Goal: Communication & Community: Answer question/provide support

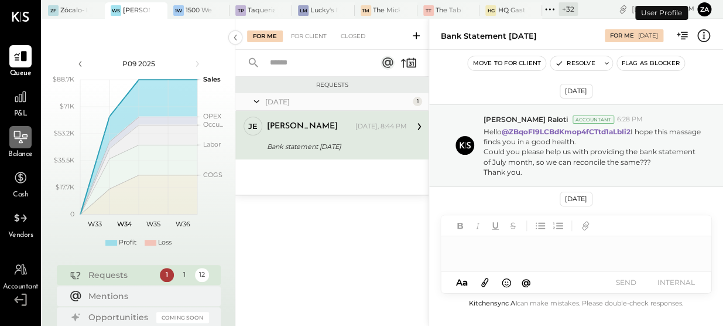
scroll to position [53, 0]
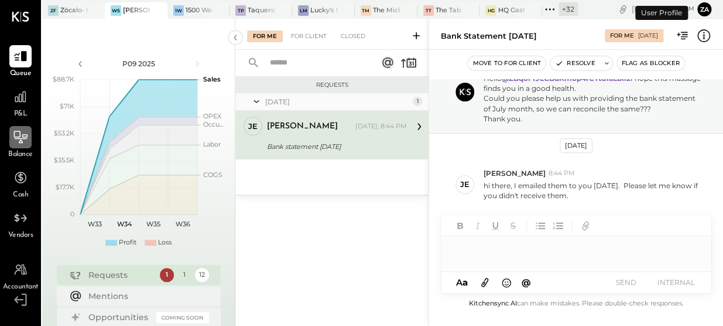
click at [20, 147] on div at bounding box center [20, 137] width 22 height 22
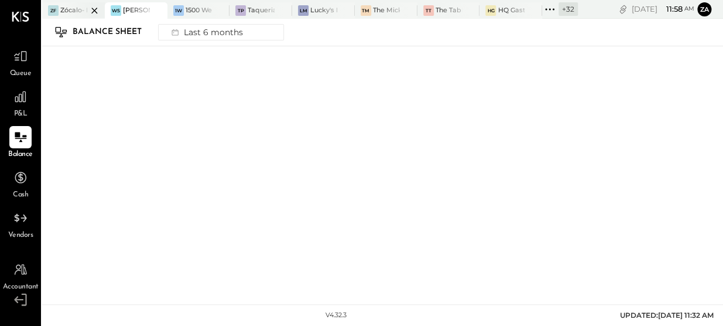
click at [76, 11] on div at bounding box center [84, 10] width 41 height 16
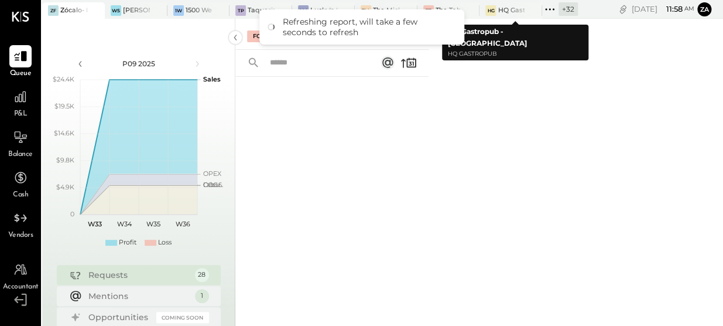
click at [549, 8] on icon at bounding box center [549, 9] width 15 height 15
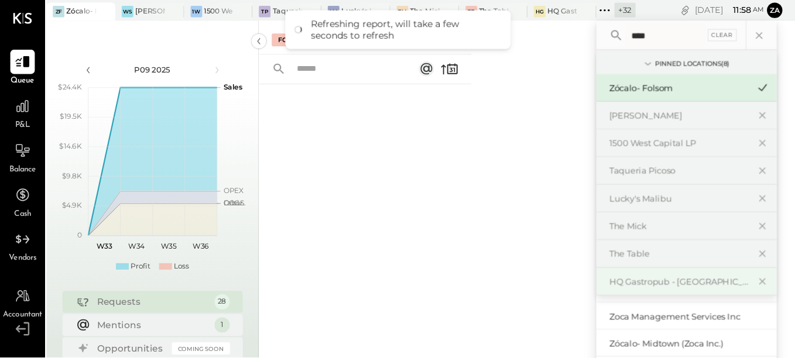
scroll to position [75, 0]
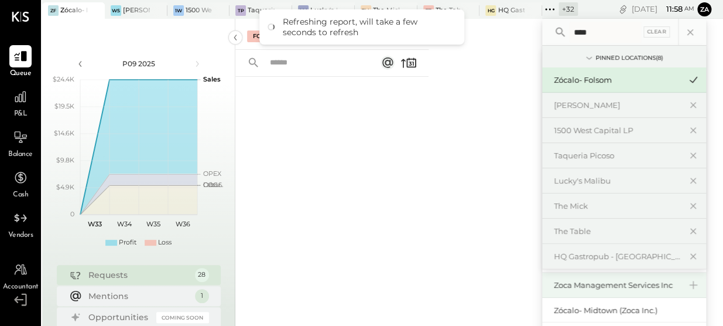
type input "****"
click at [635, 292] on div "Zoca Management Services Inc" at bounding box center [624, 284] width 164 height 25
click at [618, 285] on div "Zoca Management Services Inc" at bounding box center [617, 284] width 127 height 11
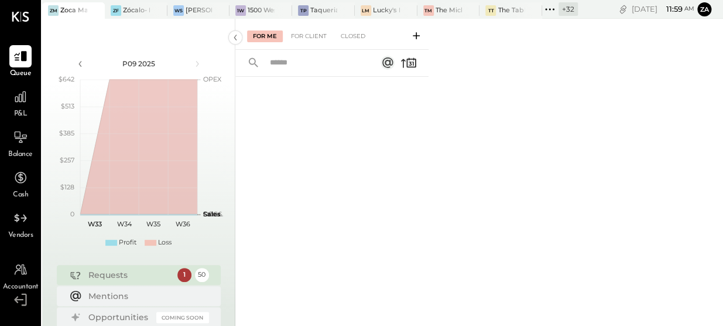
click at [28, 151] on span "Balance" at bounding box center [20, 154] width 25 height 11
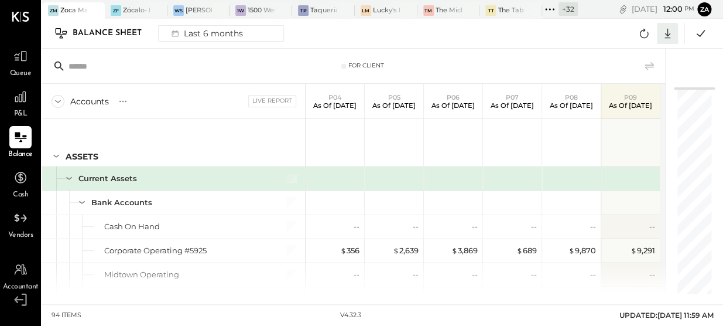
click at [666, 36] on icon at bounding box center [667, 33] width 15 height 15
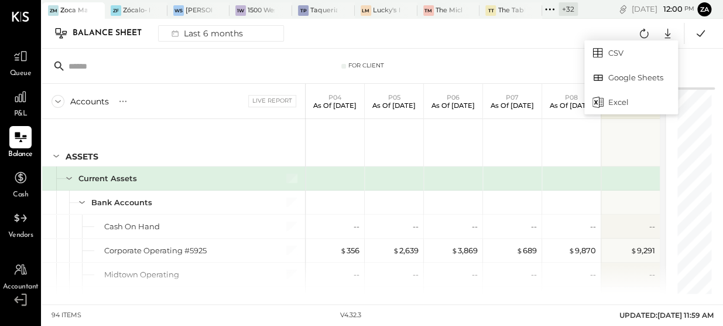
click at [627, 98] on div "Excel" at bounding box center [631, 102] width 94 height 25
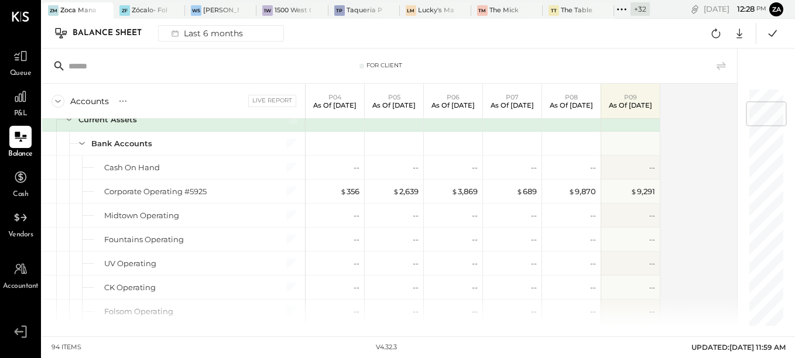
scroll to position [176, 0]
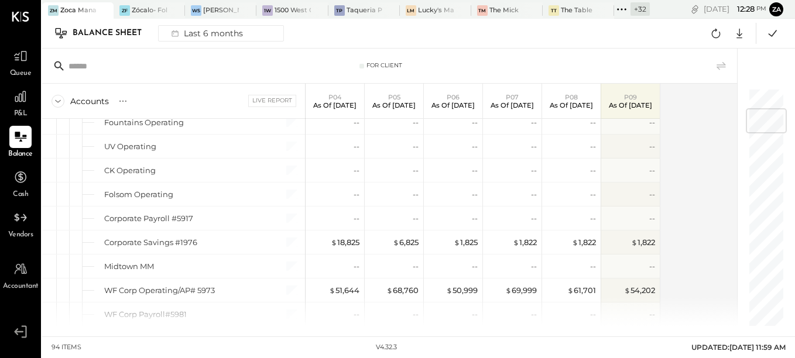
click at [685, 252] on div "Accounts S GL Live Report P04 As of [DATE] P05 As of [DATE] P06 As of [DATE] P0…" at bounding box center [390, 205] width 697 height 242
click at [694, 238] on div "Accounts S GL Live Report P04 As of [DATE] P05 As of [DATE] P06 As of [DATE] P0…" at bounding box center [390, 205] width 697 height 242
drag, startPoint x: 692, startPoint y: 241, endPoint x: 707, endPoint y: 216, distance: 29.4
click at [692, 240] on div "Accounts S GL Live Report P04 As of [DATE] P05 As of [DATE] P06 As of [DATE] P0…" at bounding box center [390, 205] width 697 height 242
click at [695, 227] on div "Accounts S GL Live Report P04 As of [DATE] P05 As of [DATE] P06 As of [DATE] P0…" at bounding box center [390, 205] width 697 height 242
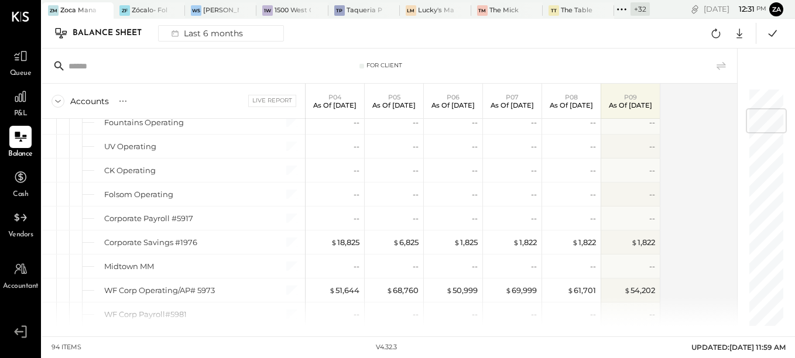
click at [695, 227] on div "Accounts S GL Live Report P04 As of [DATE] P05 As of [DATE] P06 As of [DATE] P0…" at bounding box center [390, 205] width 697 height 242
click at [668, 200] on div "Accounts S GL Live Report P04 As of [DATE] P05 As of [DATE] P06 As of [DATE] P0…" at bounding box center [390, 205] width 697 height 242
click at [681, 231] on div "Accounts S GL Live Report P04 As of [DATE] P05 As of [DATE] P06 As of [DATE] P0…" at bounding box center [390, 205] width 697 height 242
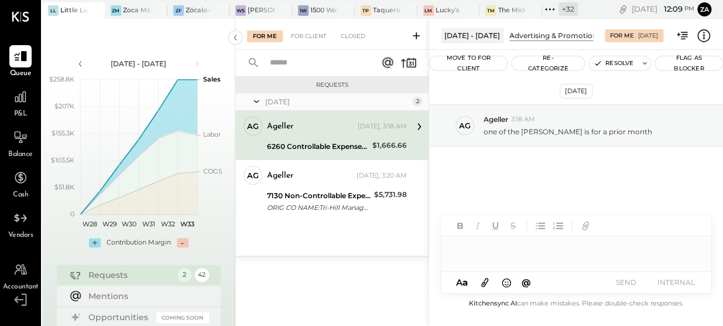
click at [531, 155] on div "Aug 15th, 2025 Ag Ageller 3:18 AM one of the Jess Ayotte is for a prior month" at bounding box center [576, 156] width 294 height 155
click at [329, 132] on div "Ageller" at bounding box center [311, 127] width 88 height 12
click at [234, 31] on icon at bounding box center [235, 37] width 13 height 21
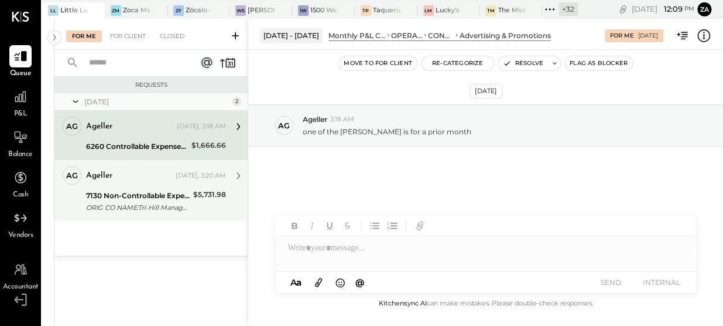
click at [137, 187] on div "Ageller Yesterday, 3:20 AM 7130 Non-Controllable Expenses:Property Expenses:Uti…" at bounding box center [156, 190] width 140 height 49
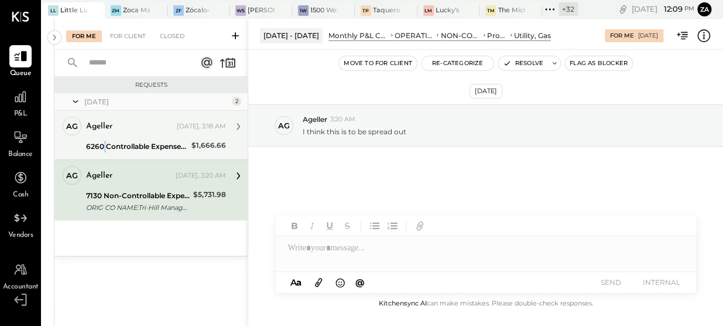
click at [105, 146] on div "6260 Controllable Expenses:Marketing & Advertising:Advertising & Promotions" at bounding box center [137, 147] width 102 height 12
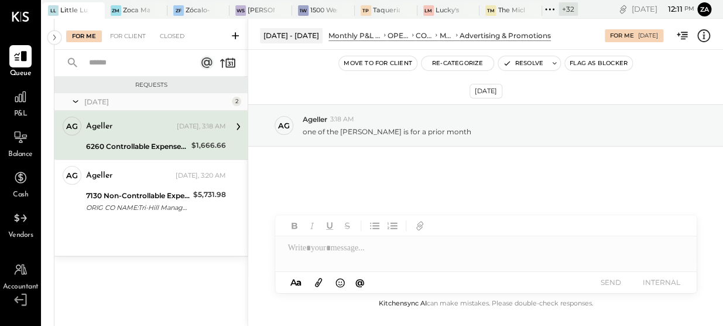
click at [471, 172] on div "Aug 15th, 2025 Ag Ageller 3:18 AM one of the Jess Ayotte is for a prior month" at bounding box center [485, 156] width 475 height 155
click at [328, 255] on div at bounding box center [486, 247] width 422 height 23
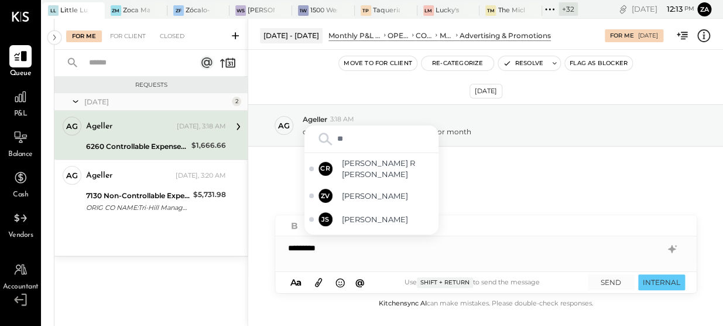
type input "*"
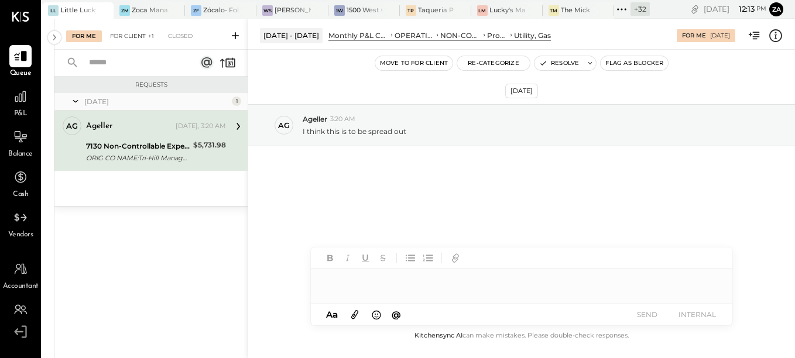
click at [138, 37] on div "For Client +1" at bounding box center [132, 36] width 56 height 12
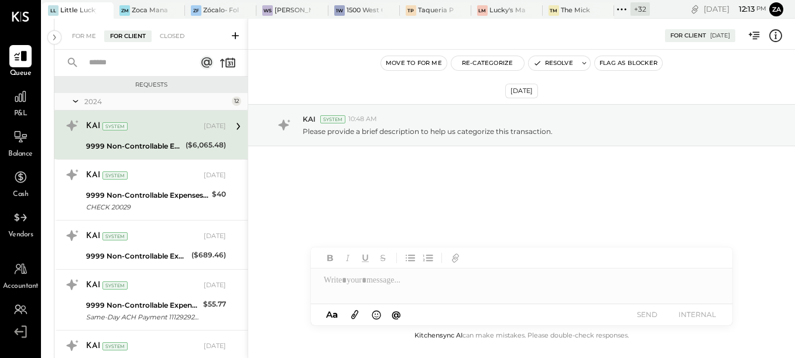
drag, startPoint x: 102, startPoint y: 58, endPoint x: 122, endPoint y: 69, distance: 23.1
click at [102, 59] on input "text" at bounding box center [135, 62] width 106 height 19
click at [78, 102] on icon at bounding box center [76, 101] width 12 height 29
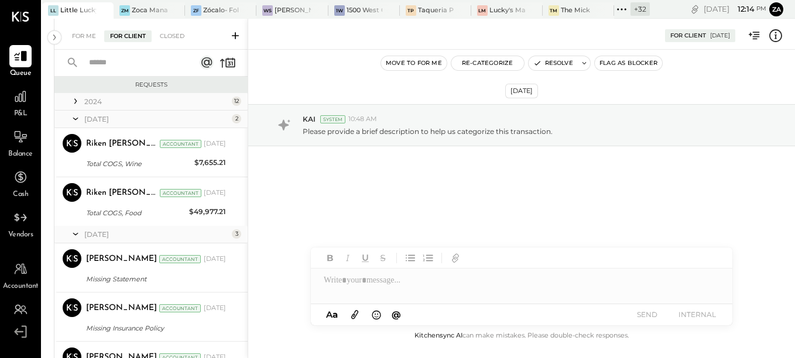
click at [73, 119] on icon at bounding box center [76, 118] width 12 height 29
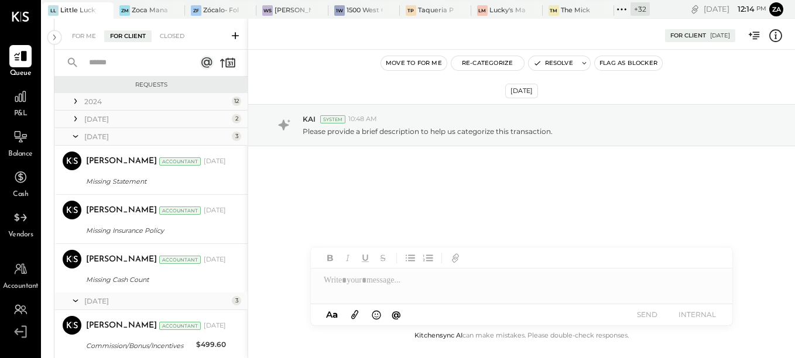
click at [74, 135] on icon at bounding box center [76, 136] width 12 height 29
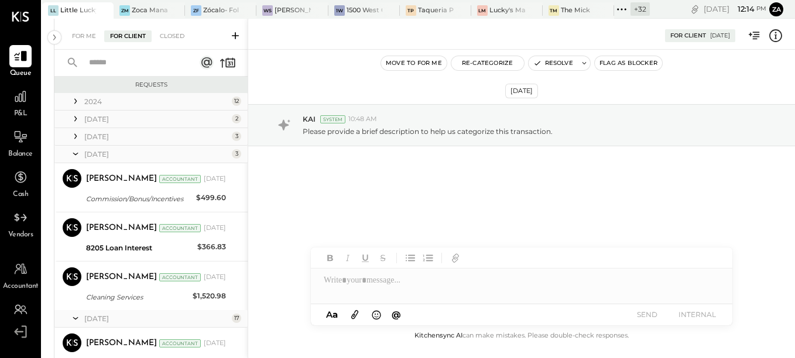
click at [73, 155] on icon at bounding box center [76, 153] width 12 height 29
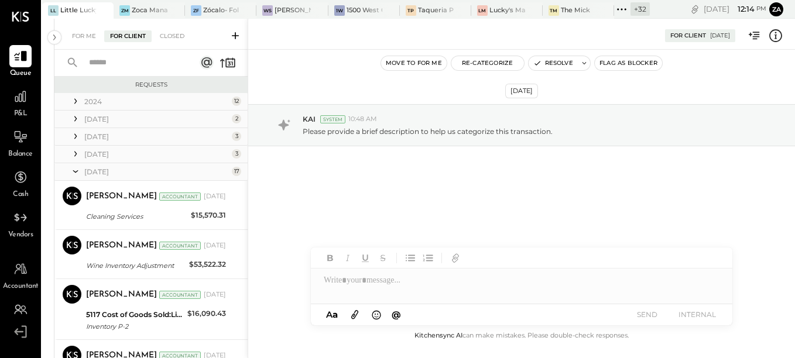
click at [80, 173] on icon at bounding box center [76, 171] width 12 height 29
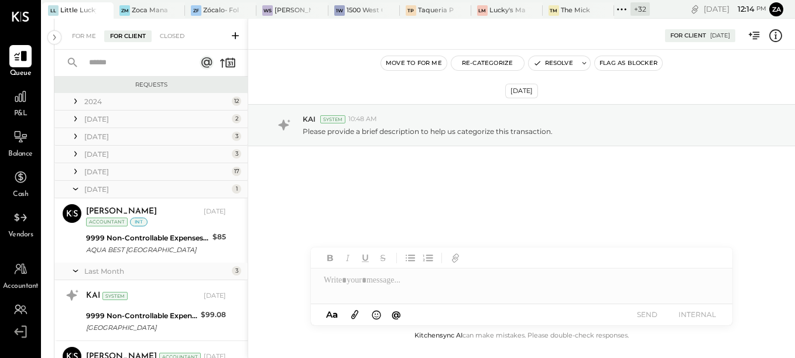
click at [77, 186] on icon at bounding box center [76, 189] width 12 height 29
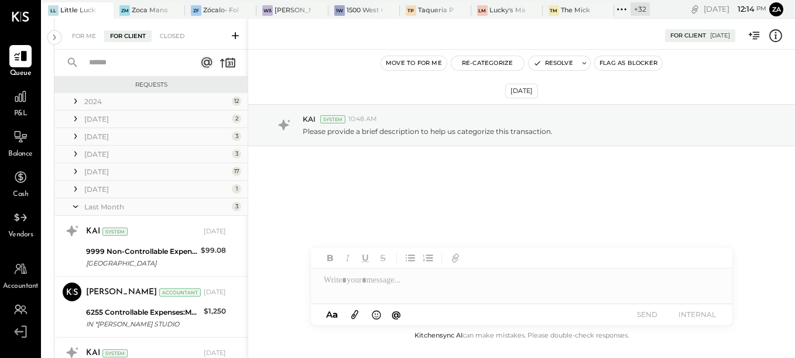
click at [76, 209] on icon at bounding box center [76, 206] width 12 height 29
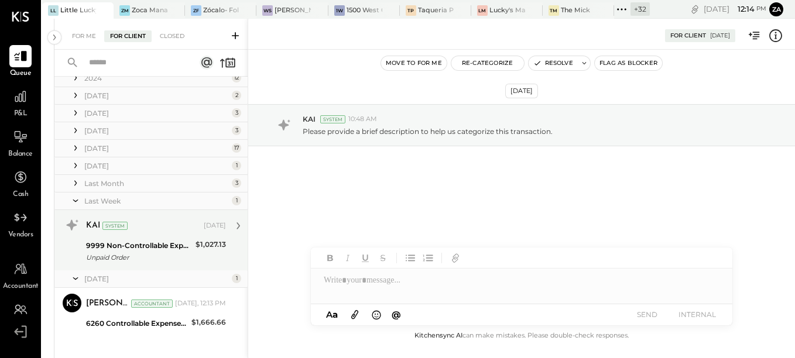
scroll to position [35, 0]
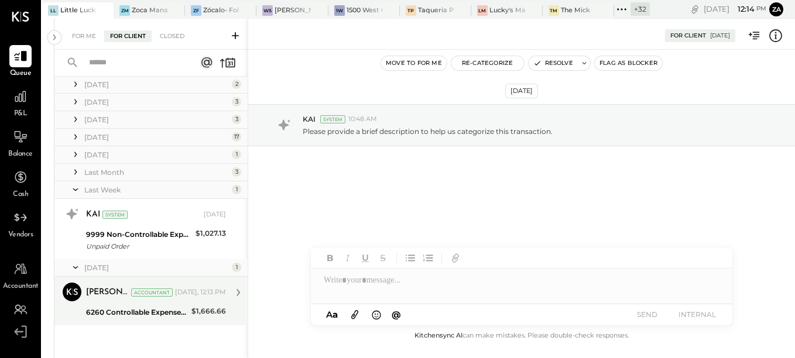
click at [140, 306] on div "6260 Controllable Expenses:Marketing & Advertising:Advertising & Promotions" at bounding box center [137, 313] width 102 height 14
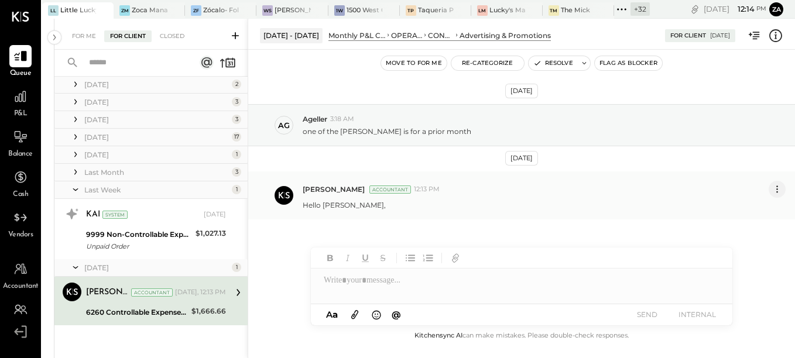
click at [723, 190] on icon at bounding box center [777, 189] width 12 height 12
click at [723, 228] on button "Delete Message..." at bounding box center [746, 228] width 79 height 19
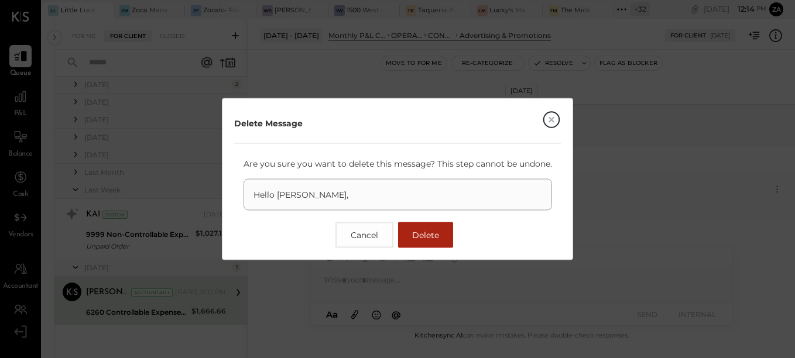
click at [423, 238] on span "Delete" at bounding box center [425, 235] width 27 height 11
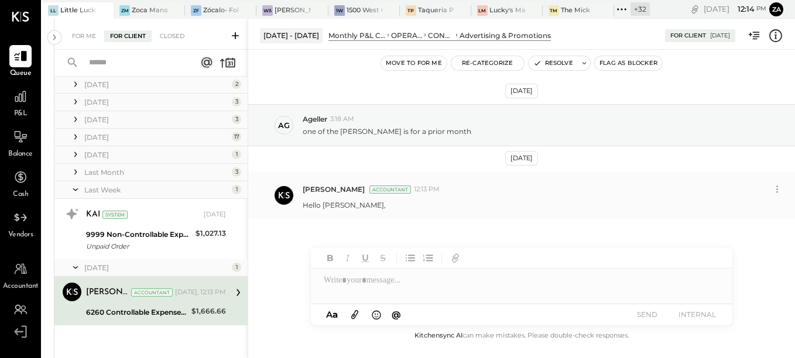
click at [382, 278] on div at bounding box center [522, 280] width 422 height 23
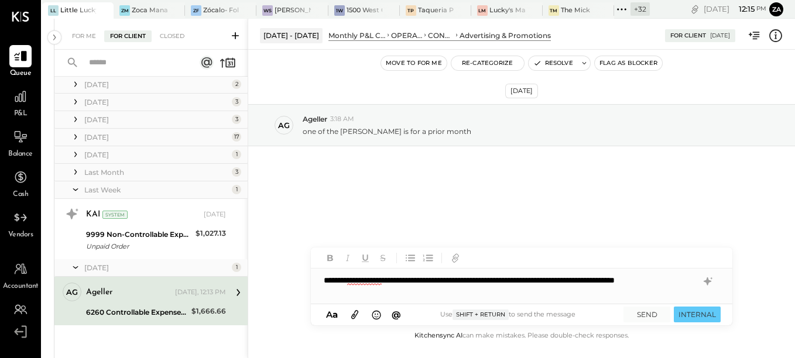
click at [423, 289] on div "**********" at bounding box center [522, 286] width 422 height 35
click at [605, 295] on div "**********" at bounding box center [522, 286] width 422 height 35
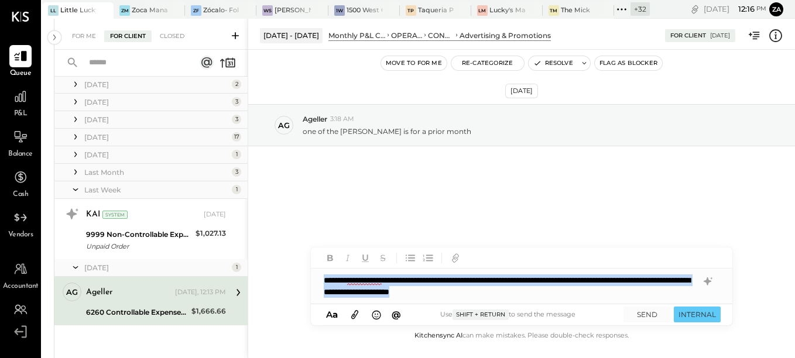
drag, startPoint x: 597, startPoint y: 294, endPoint x: 312, endPoint y: 281, distance: 285.5
click at [312, 281] on div "**********" at bounding box center [522, 286] width 422 height 35
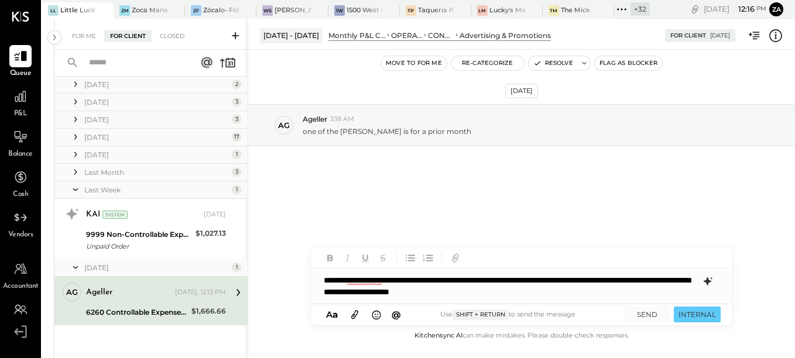
click at [706, 280] on icon at bounding box center [708, 282] width 14 height 14
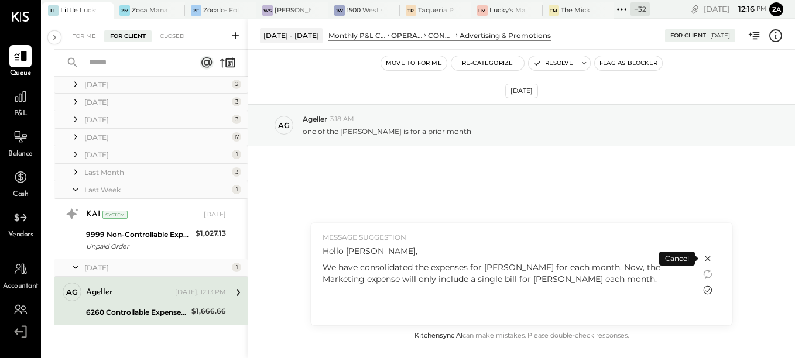
click at [710, 290] on icon at bounding box center [708, 290] width 14 height 14
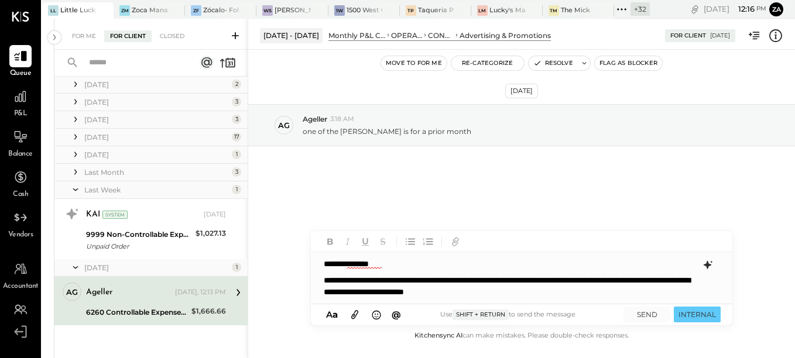
click at [595, 280] on p "**********" at bounding box center [511, 286] width 374 height 23
click at [544, 293] on p "**********" at bounding box center [511, 286] width 374 height 23
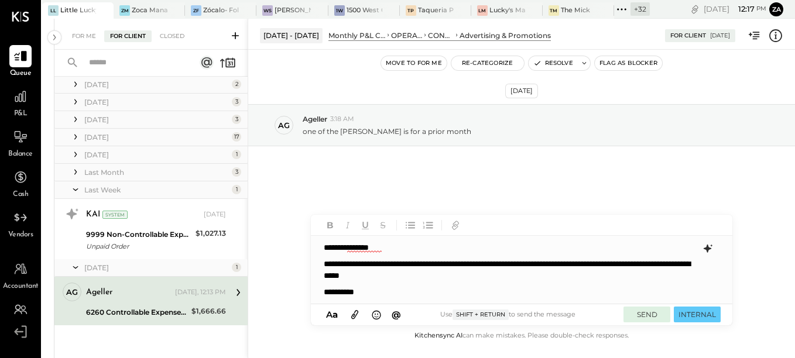
click at [641, 316] on button "SEND" at bounding box center [647, 315] width 47 height 16
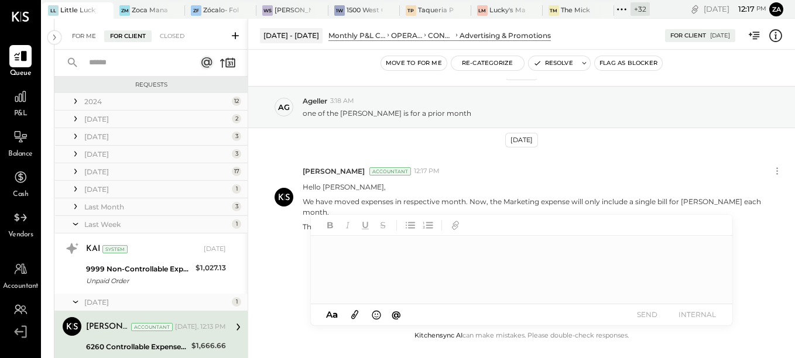
click at [79, 40] on div "For Me" at bounding box center [84, 36] width 36 height 12
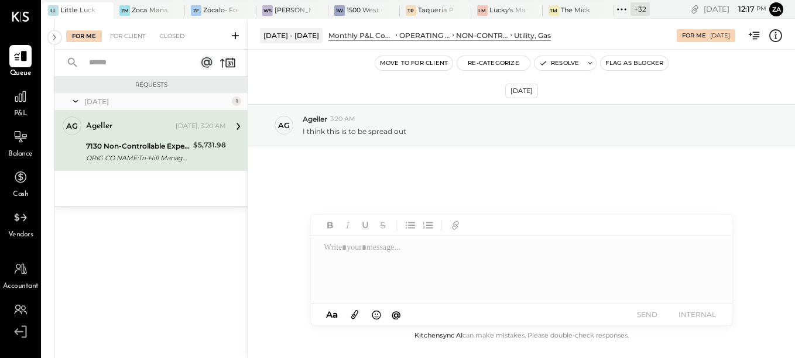
click at [108, 142] on div "7130 Non-Controllable Expenses:Property Expenses:Utility, Gas" at bounding box center [138, 147] width 104 height 12
click at [362, 282] on div at bounding box center [522, 270] width 422 height 68
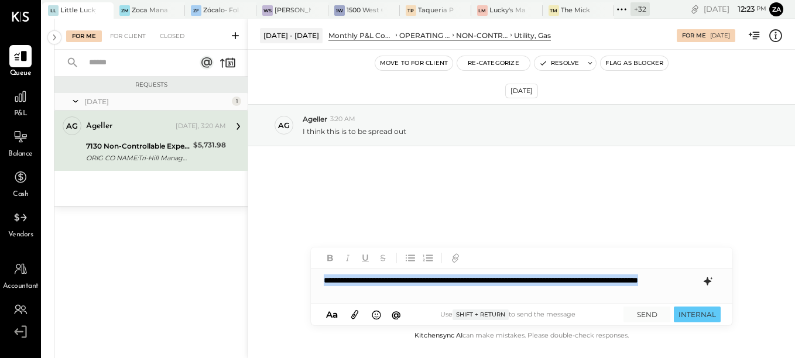
drag, startPoint x: 407, startPoint y: 295, endPoint x: 316, endPoint y: 275, distance: 93.4
click at [316, 276] on div "**********" at bounding box center [522, 286] width 422 height 35
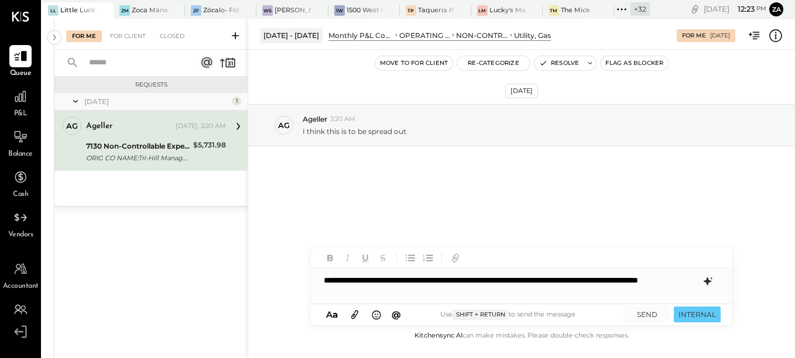
click at [711, 283] on icon at bounding box center [708, 282] width 14 height 14
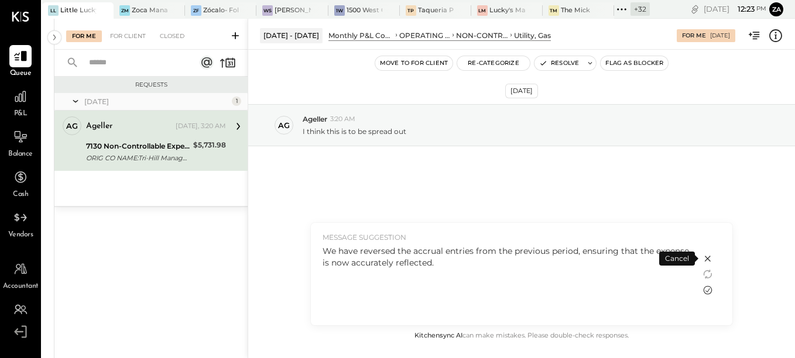
click at [706, 293] on icon at bounding box center [708, 290] width 14 height 14
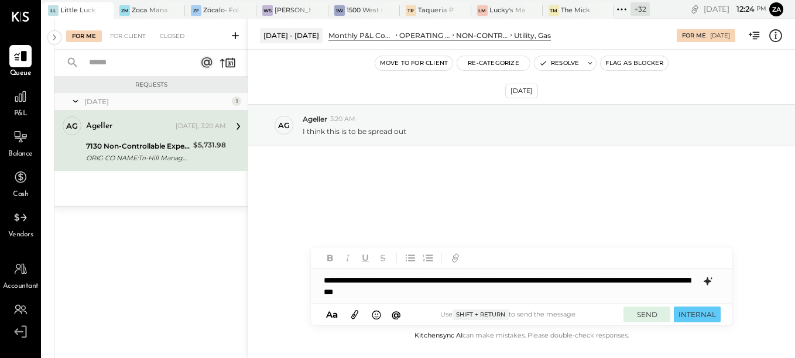
click at [654, 317] on button "SEND" at bounding box center [647, 315] width 47 height 16
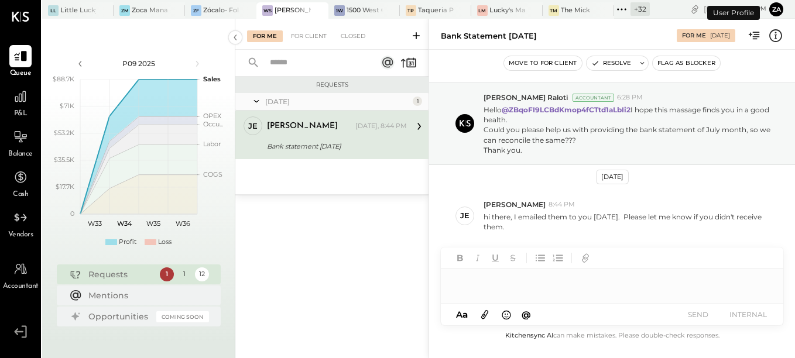
scroll to position [12, 0]
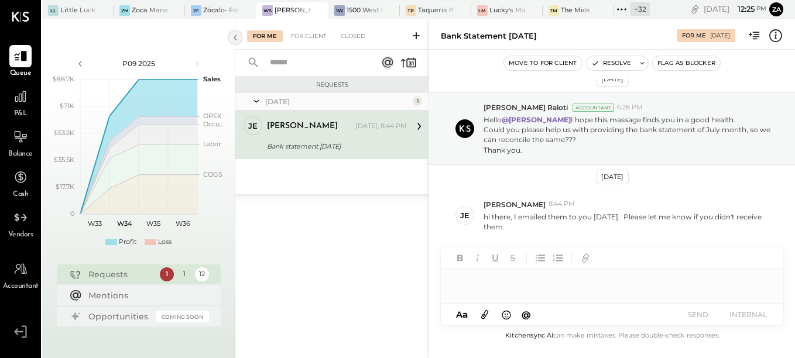
click at [235, 37] on icon at bounding box center [235, 37] width 13 height 21
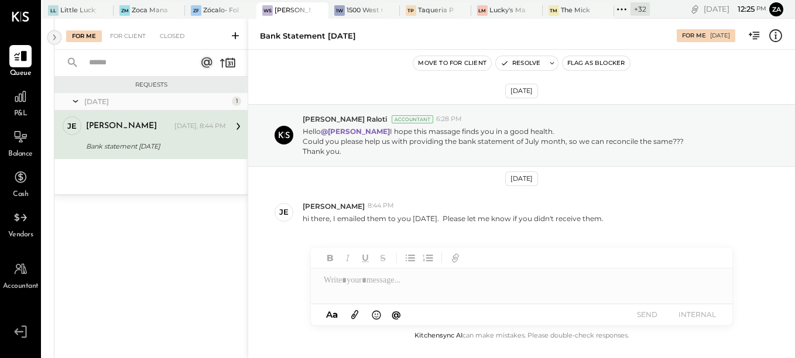
scroll to position [0, 0]
click at [361, 290] on div at bounding box center [522, 280] width 422 height 23
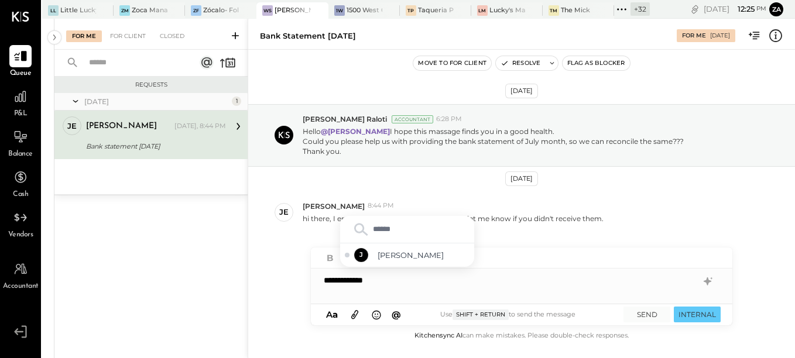
type input "*******"
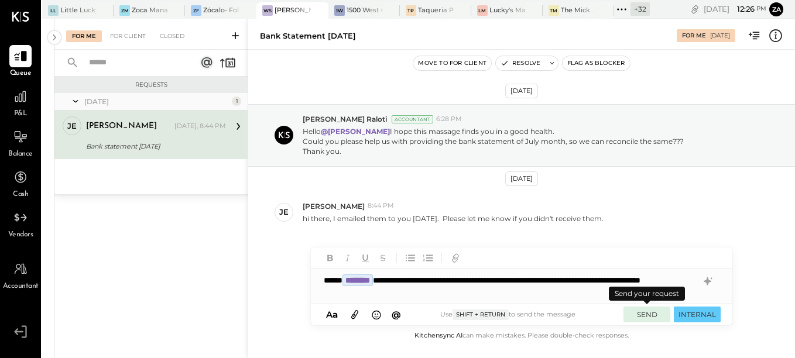
click at [647, 320] on button "SEND" at bounding box center [647, 315] width 47 height 16
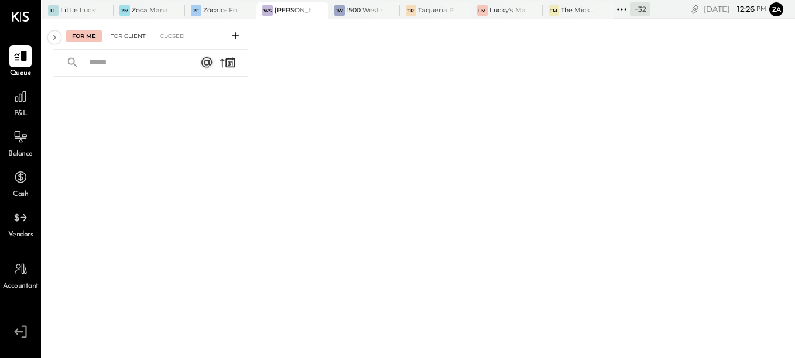
click at [134, 39] on div "For Client" at bounding box center [127, 36] width 47 height 12
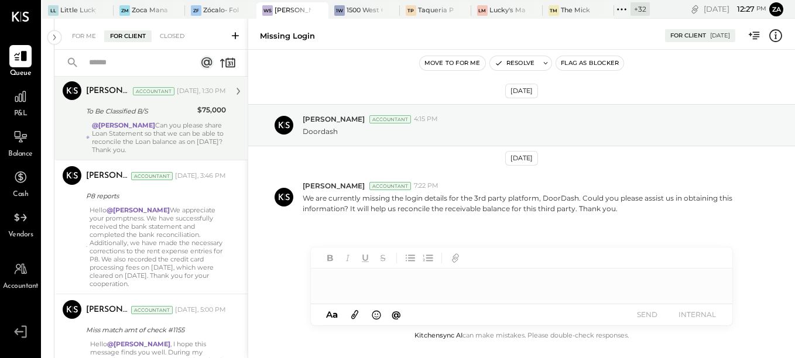
scroll to position [586, 0]
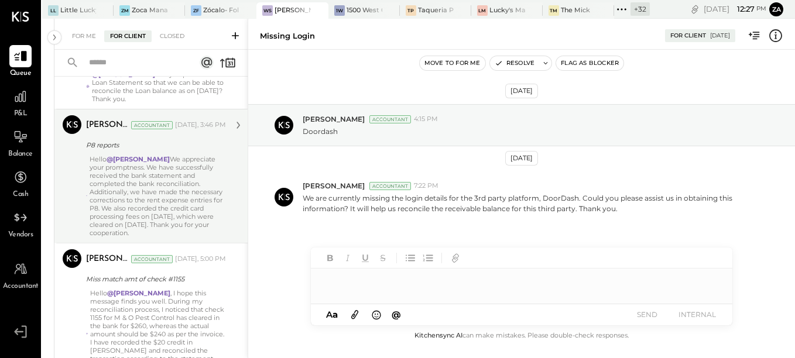
click at [166, 199] on div "Hello @jessica We appreciate your promptness. We have successfully received the…" at bounding box center [158, 196] width 136 height 82
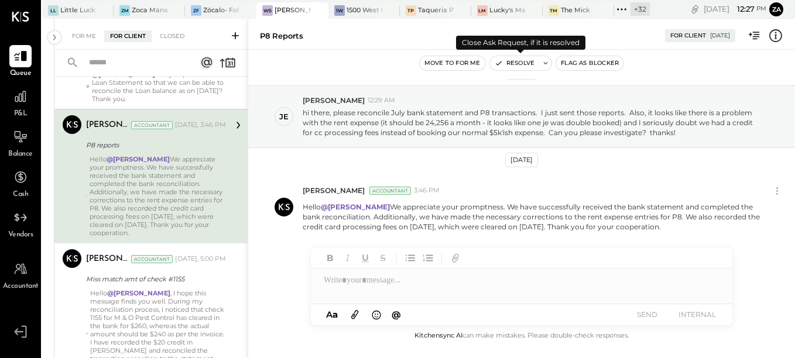
click at [529, 67] on button "Resolve" at bounding box center [514, 63] width 49 height 14
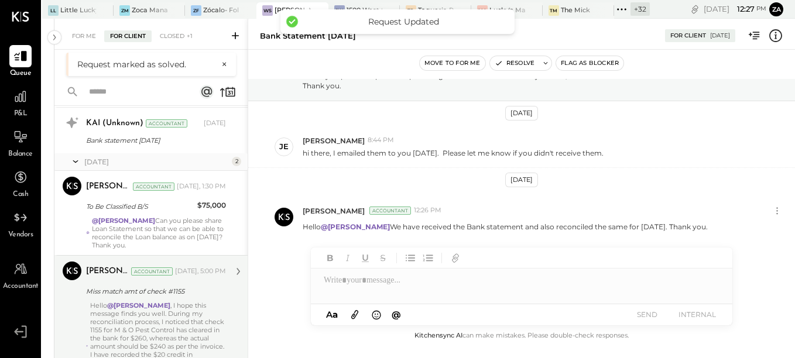
scroll to position [605, 0]
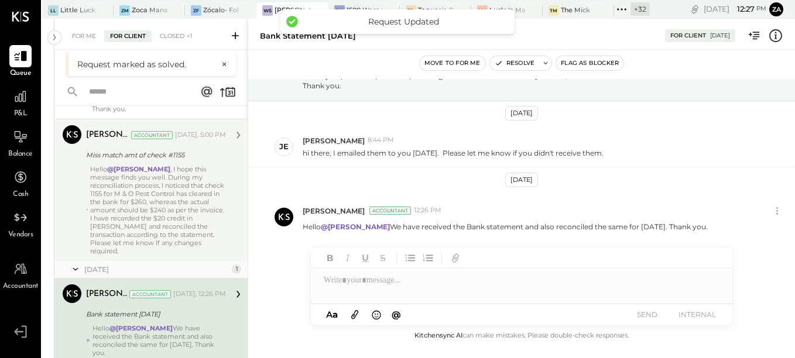
click at [155, 323] on div "Zankhana Vyas Accountant Today, 12:26 PM Bank statement July 2025 Hello @jessic…" at bounding box center [156, 321] width 140 height 73
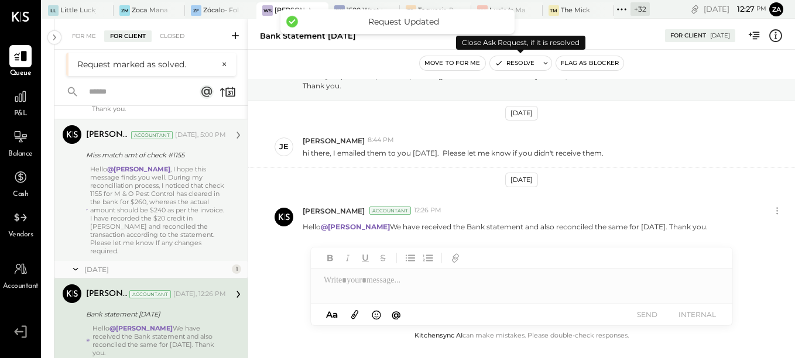
click at [539, 64] on div at bounding box center [539, 63] width 1 height 14
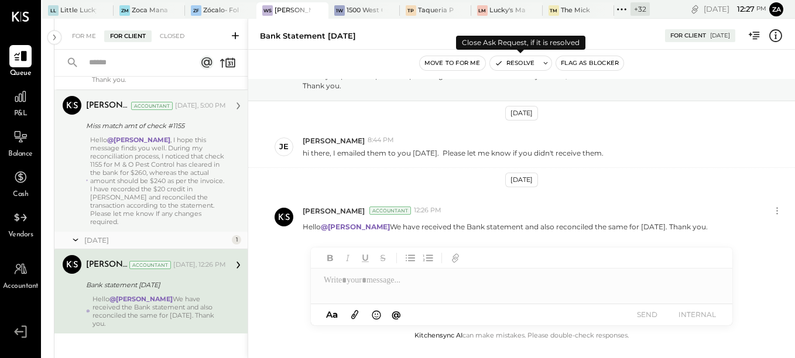
click at [516, 65] on button "Resolve" at bounding box center [514, 63] width 49 height 14
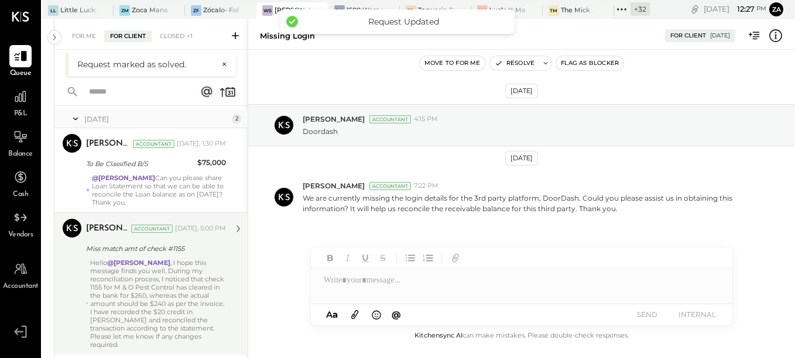
click at [148, 294] on div "Hello @jessica , I hope this message finds you well. During my reconciliation p…" at bounding box center [158, 304] width 136 height 90
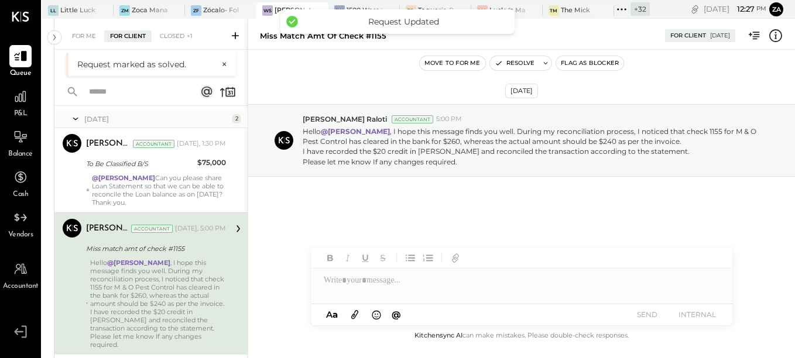
click at [462, 225] on div "Aug 14th, 2025 Unnati M. Raloti Accountant 5:00 PM Hello @jessica , I hope this…" at bounding box center [521, 172] width 547 height 186
